Goal: Navigation & Orientation: Find specific page/section

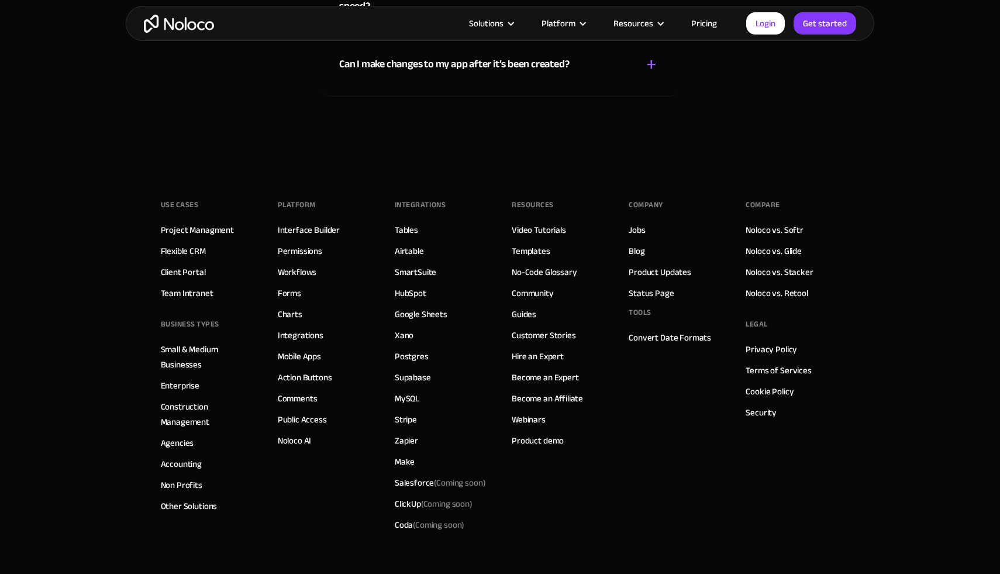
scroll to position [7560, 0]
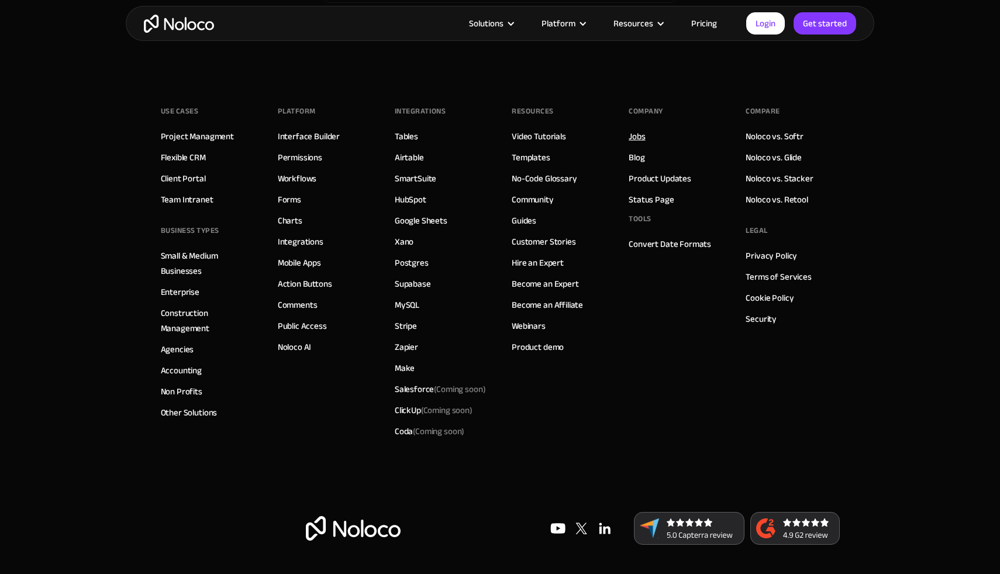
click at [637, 137] on link "Jobs" at bounding box center [637, 136] width 16 height 15
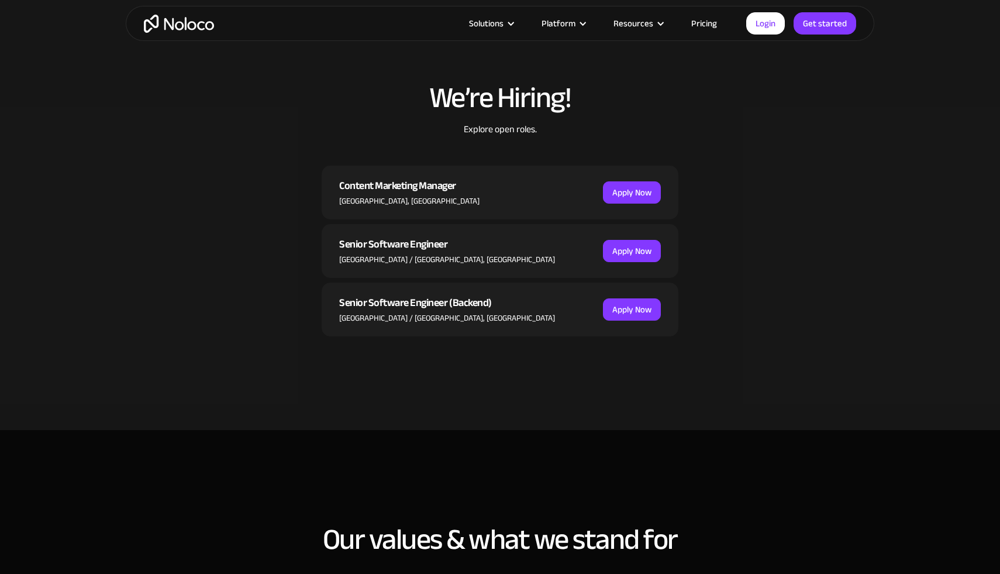
scroll to position [348, 0]
